Goal: Connect with others: Connect with others

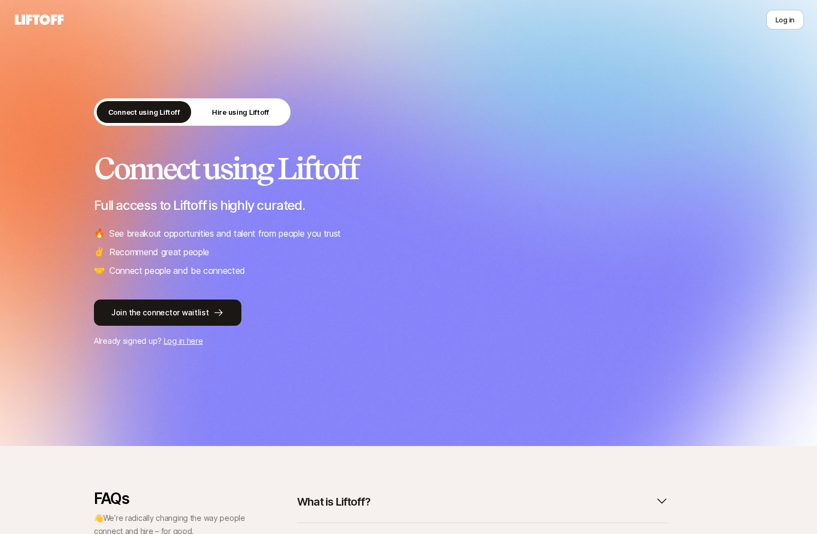
click at [176, 337] on link "Log in here" at bounding box center [183, 340] width 39 height 9
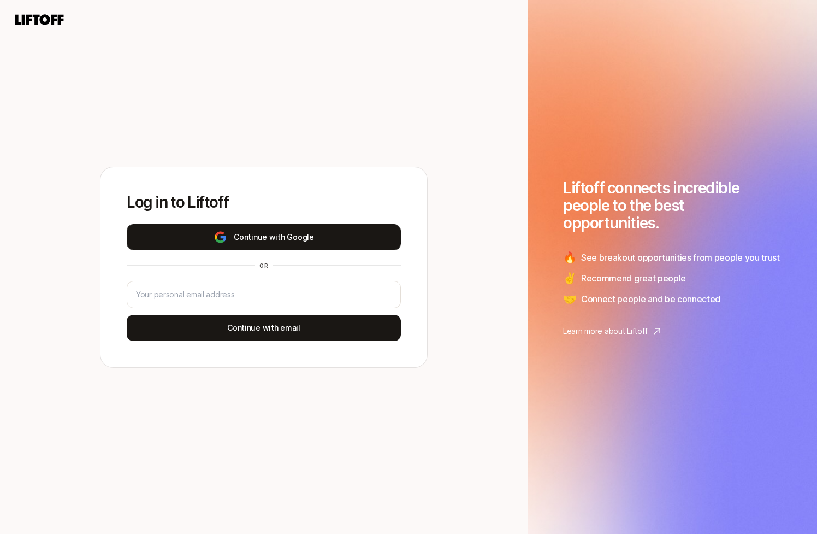
click at [254, 233] on button "Continue with Google" at bounding box center [264, 237] width 274 height 26
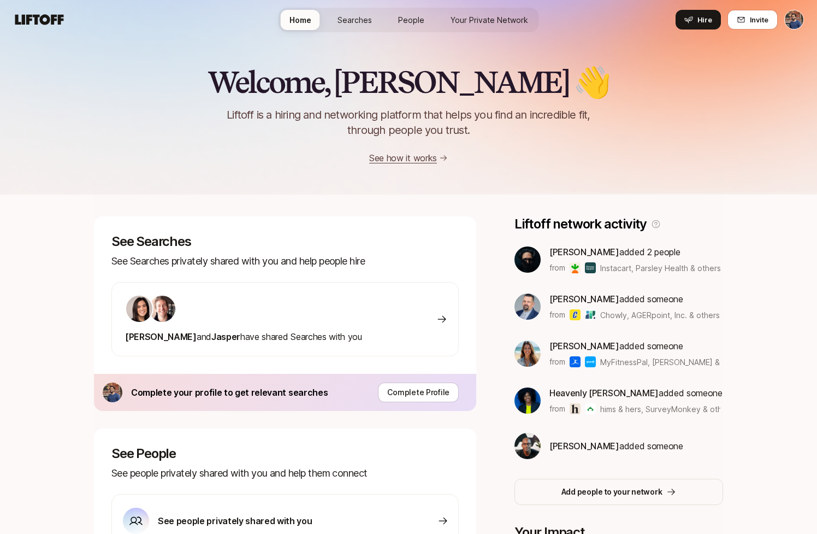
click at [220, 302] on div at bounding box center [243, 309] width 237 height 28
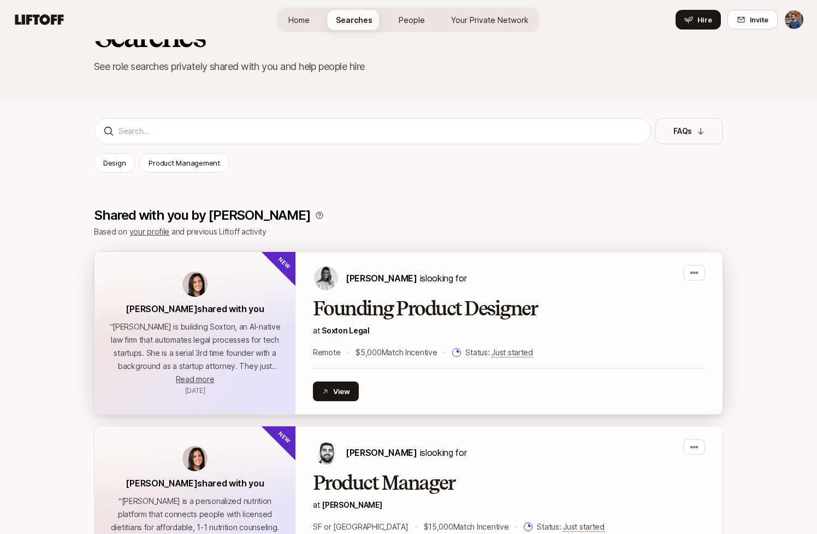
scroll to position [53, 0]
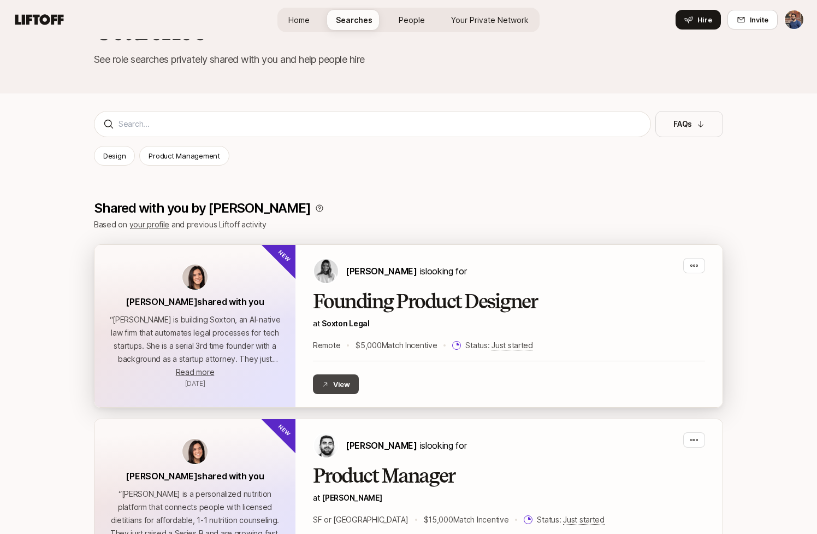
click at [331, 384] on button "View" at bounding box center [336, 384] width 46 height 20
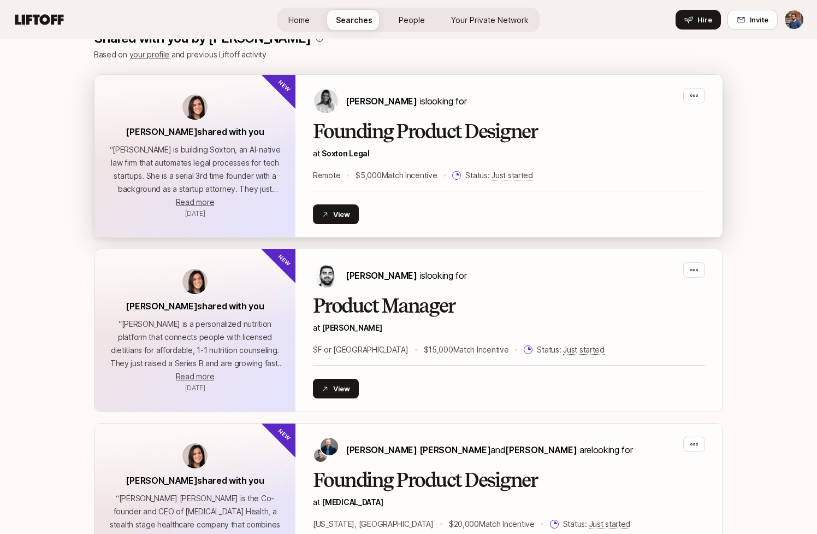
scroll to position [255, 0]
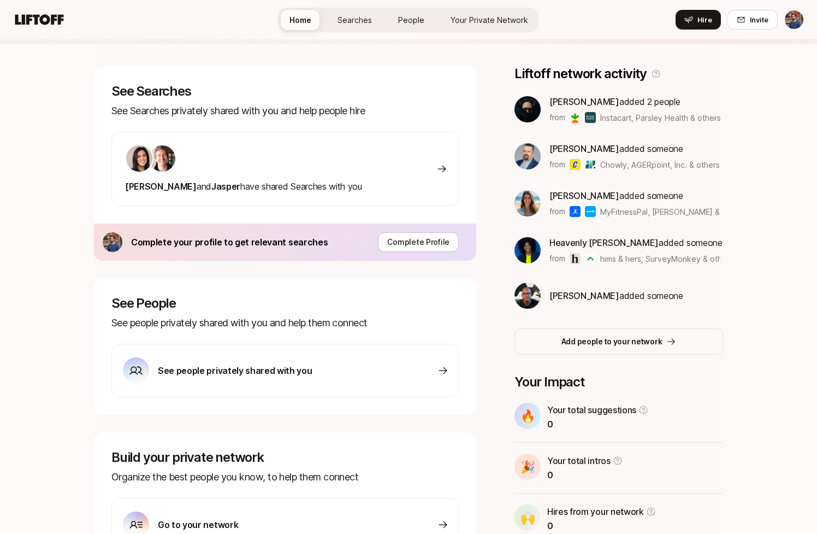
scroll to position [229, 0]
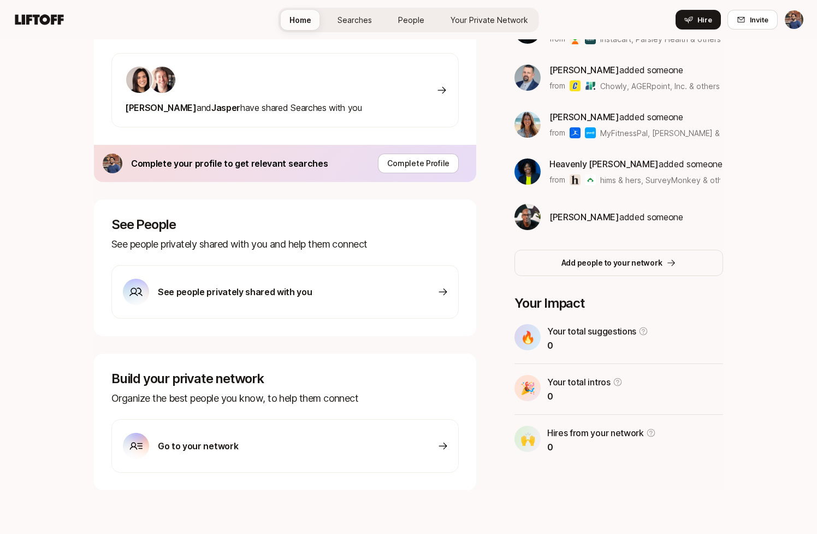
click at [258, 448] on div "Go to your network" at bounding box center [285, 446] width 348 height 54
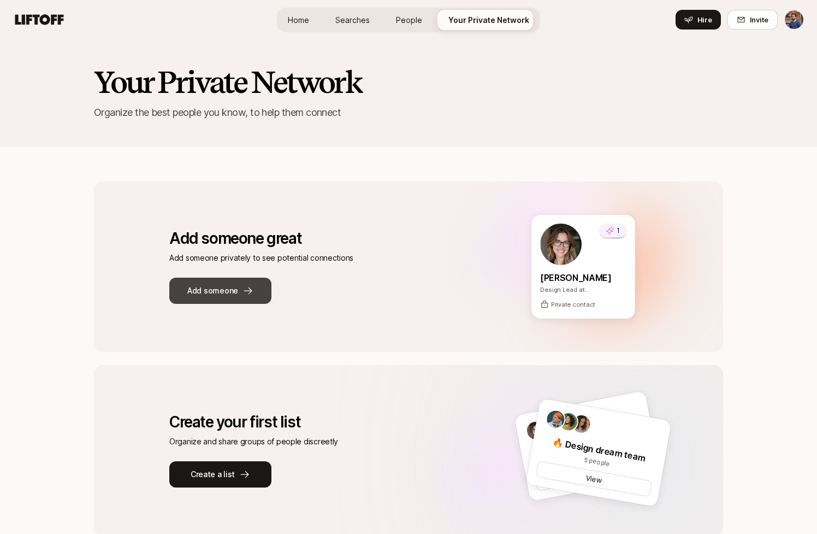
click at [248, 296] on icon at bounding box center [248, 290] width 11 height 11
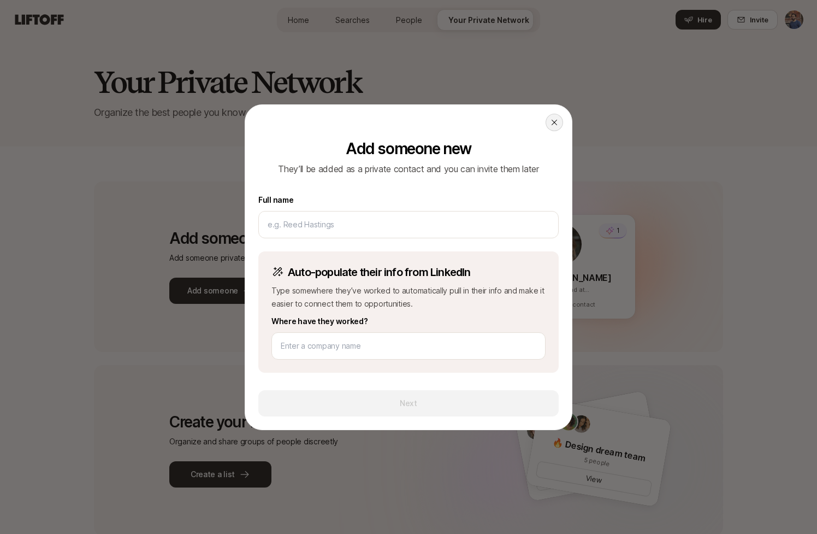
click at [548, 121] on div at bounding box center [554, 122] width 17 height 17
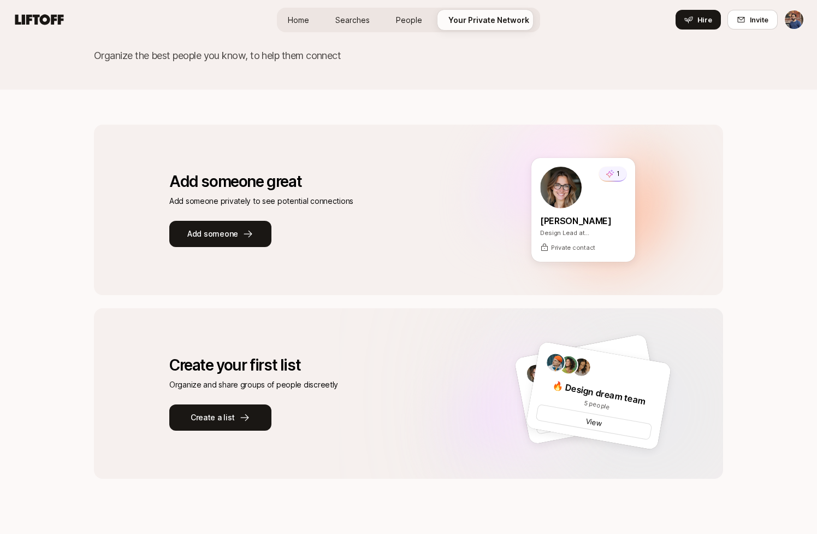
scroll to position [76, 0]
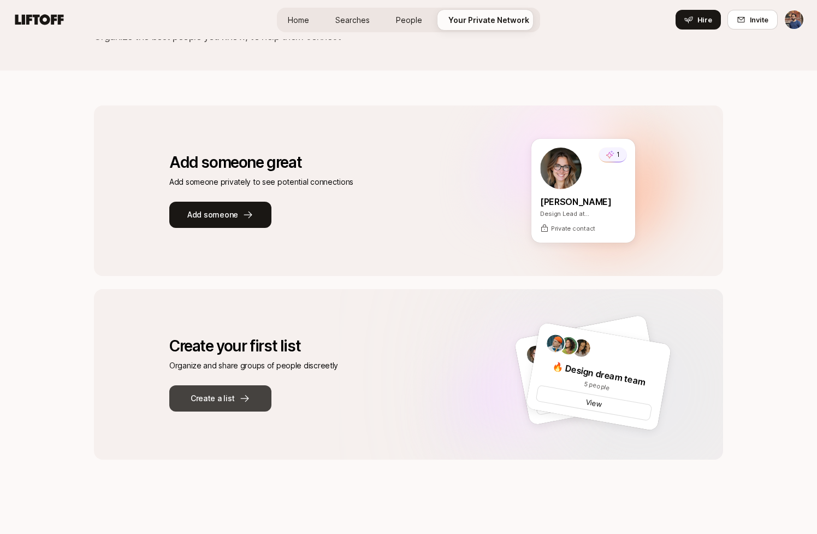
click at [234, 405] on button "Create a list" at bounding box center [220, 398] width 102 height 26
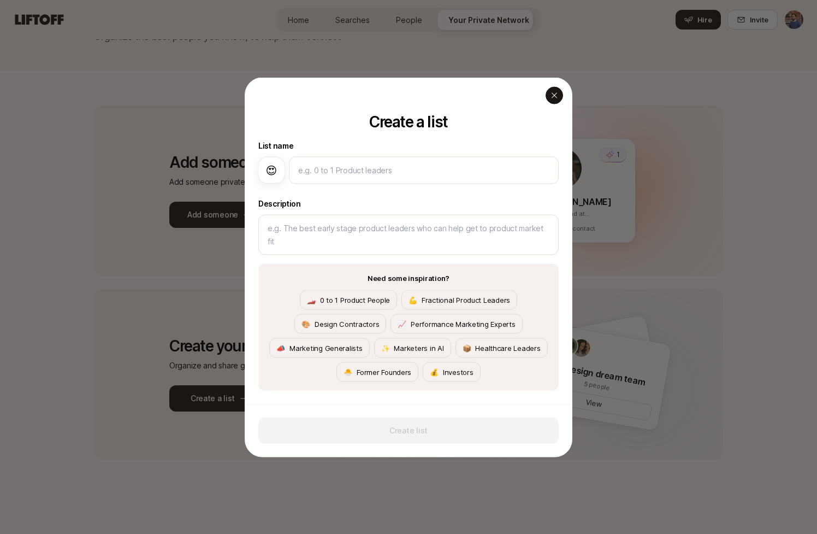
click at [553, 97] on icon "button" at bounding box center [554, 95] width 9 height 9
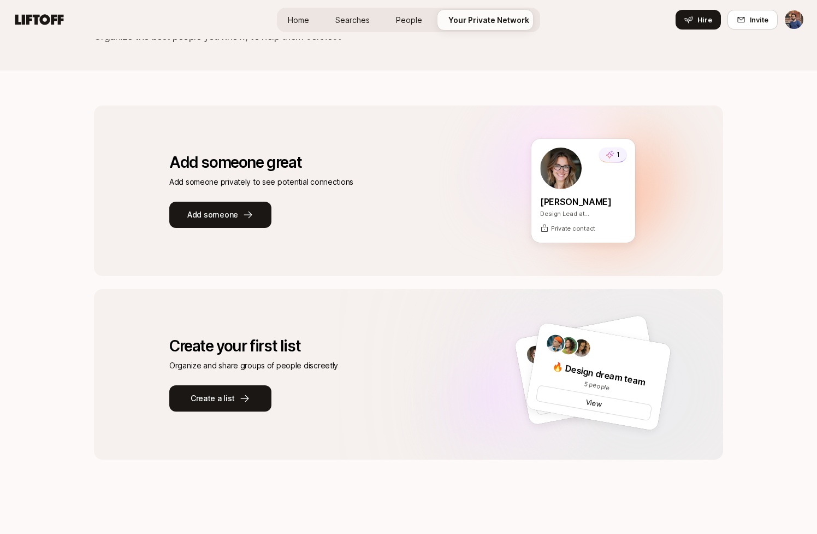
click at [403, 25] on span "People" at bounding box center [409, 19] width 26 height 11
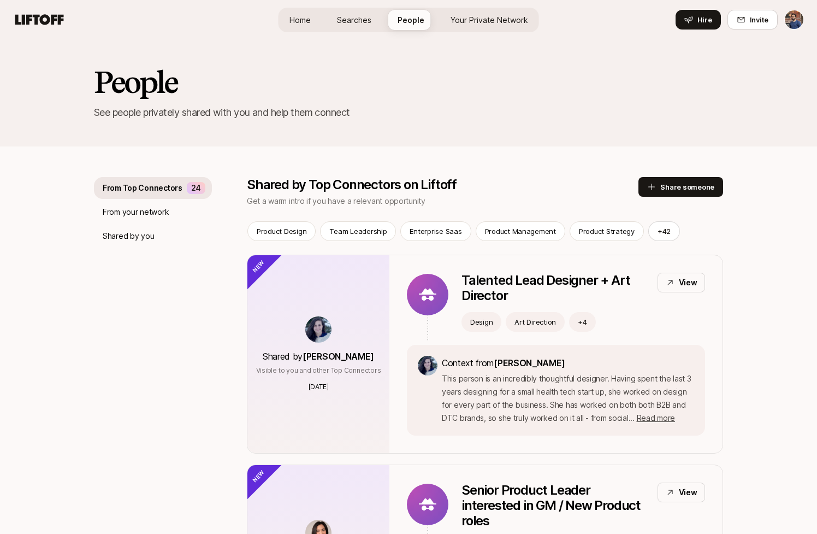
click at [301, 15] on span "Home" at bounding box center [300, 19] width 21 height 11
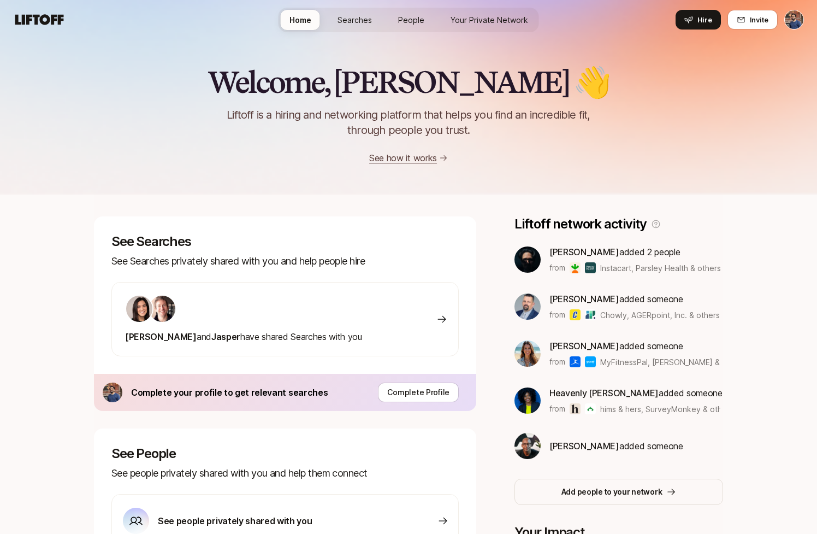
click at [405, 152] on link "See how it works" at bounding box center [403, 157] width 68 height 11
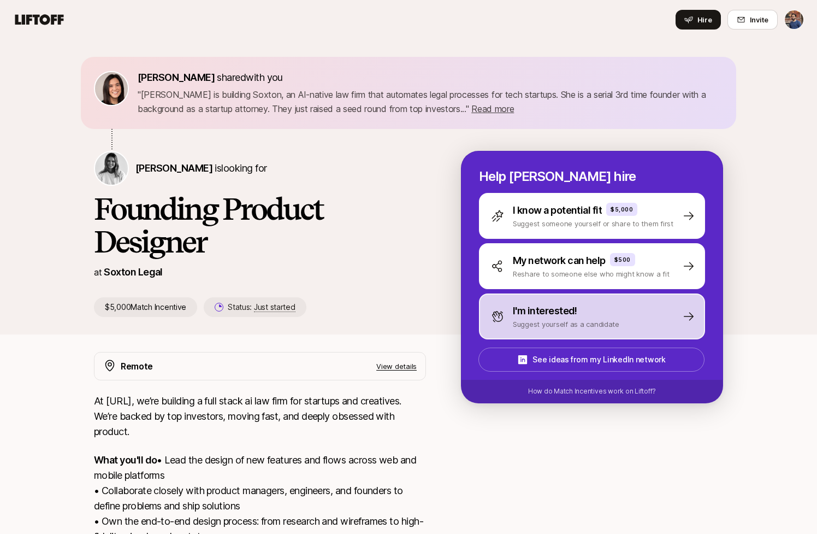
click at [538, 333] on div "I'm interested! Suggest yourself as a candidate" at bounding box center [592, 316] width 226 height 46
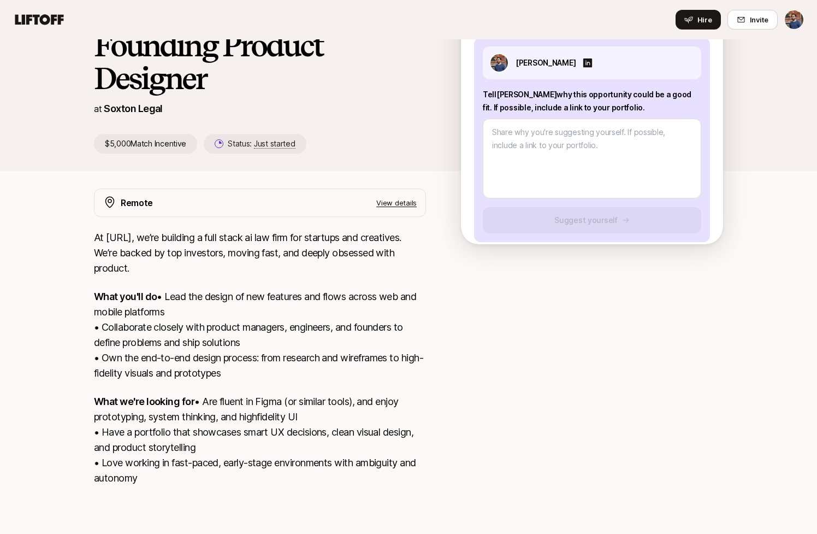
scroll to position [220, 0]
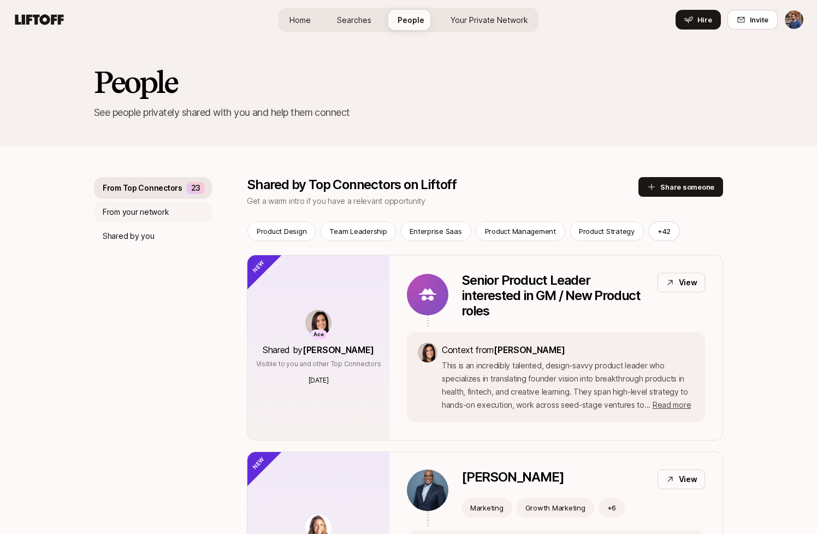
click at [151, 210] on p "From your network" at bounding box center [136, 211] width 66 height 13
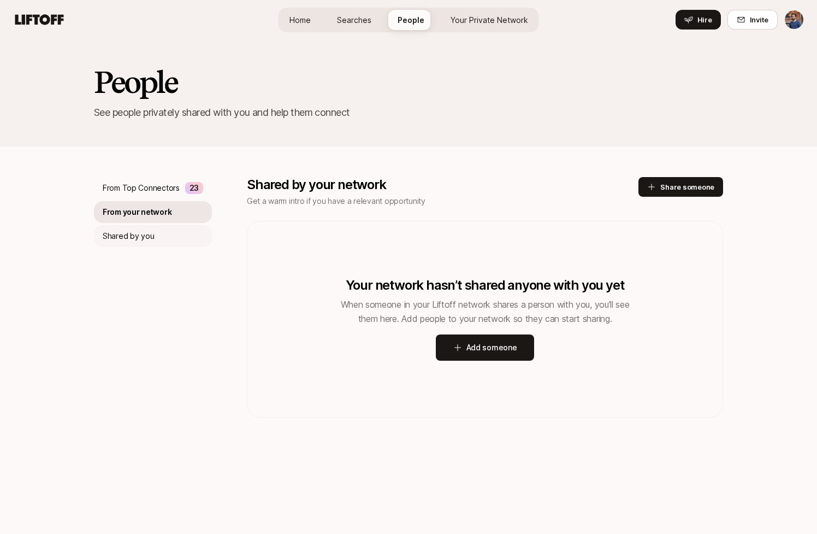
click at [149, 229] on div "Shared by you" at bounding box center [153, 236] width 118 height 22
